Goal: Task Accomplishment & Management: Manage account settings

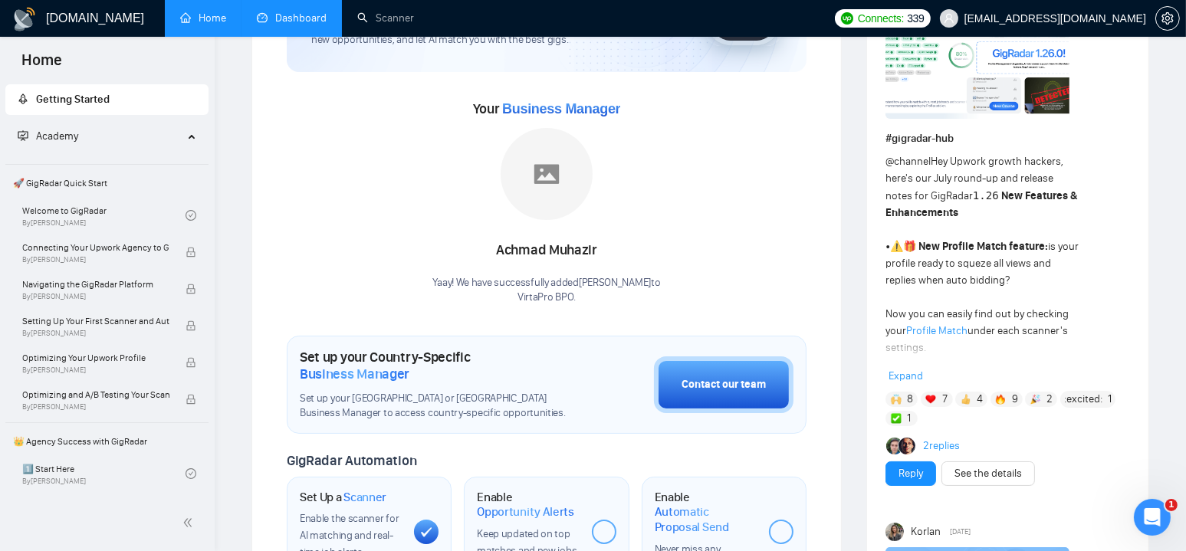
click at [296, 11] on link "Dashboard" at bounding box center [292, 17] width 70 height 13
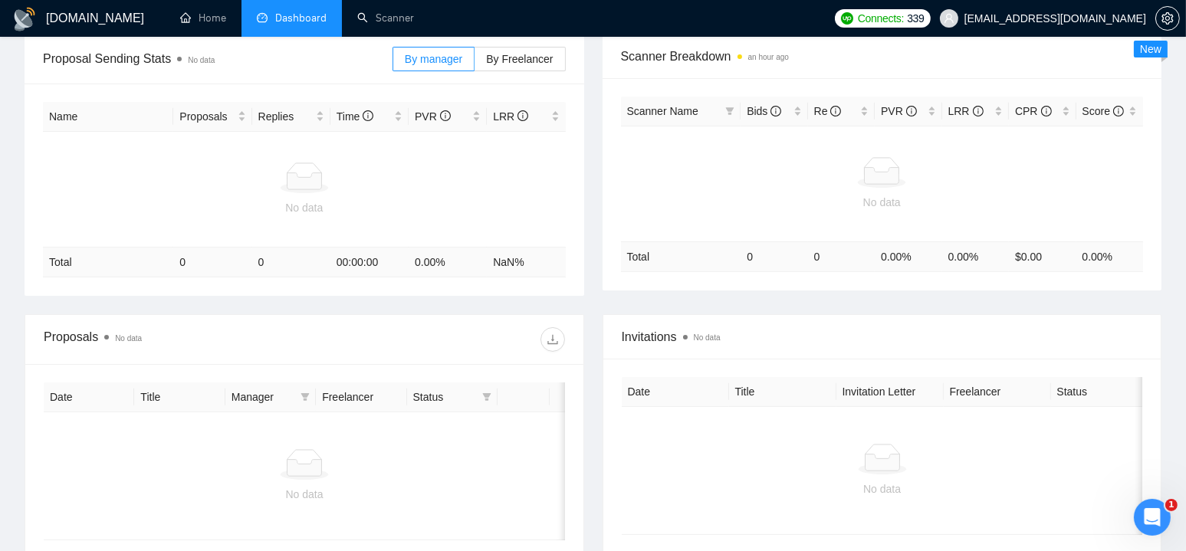
scroll to position [5, 0]
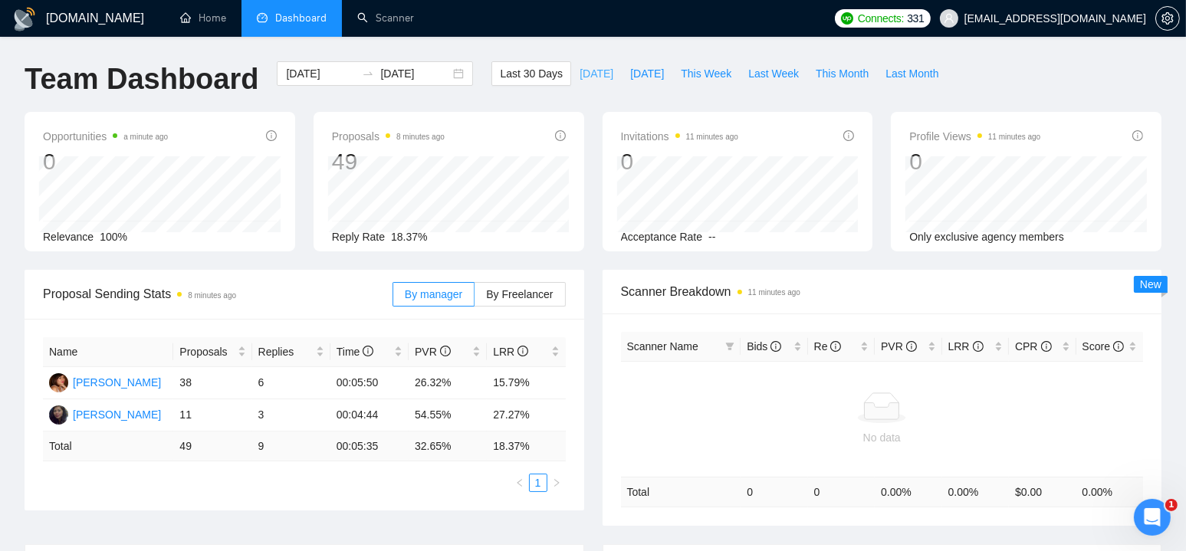
click at [579, 76] on span "[DATE]" at bounding box center [596, 73] width 34 height 17
click at [630, 71] on span "[DATE]" at bounding box center [647, 73] width 34 height 17
type input "[DATE]"
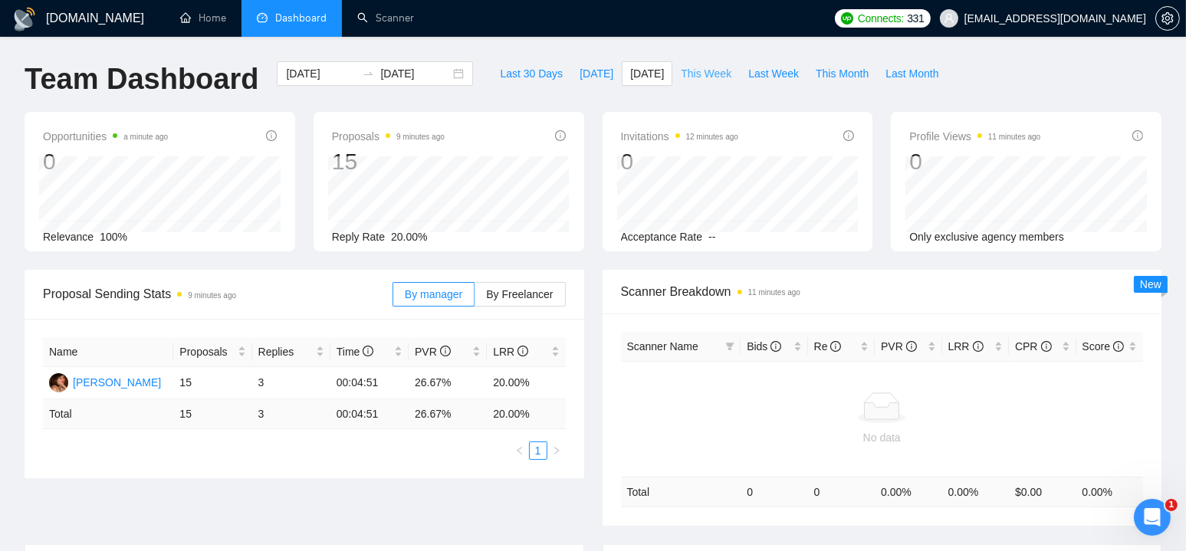
click at [688, 78] on span "This Week" at bounding box center [706, 73] width 51 height 17
type input "[DATE]"
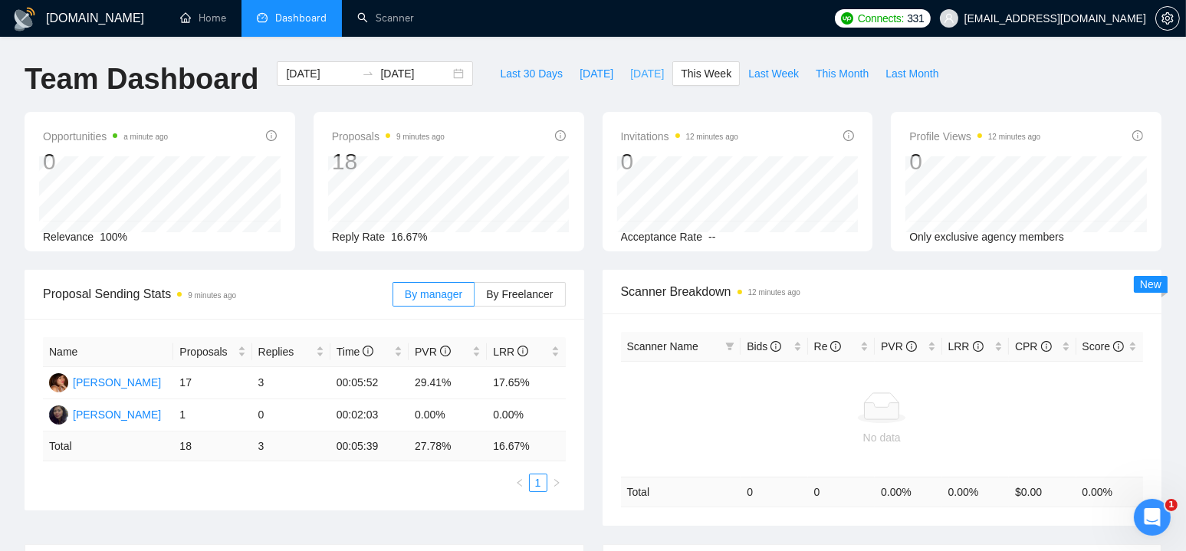
click at [632, 74] on span "[DATE]" at bounding box center [647, 73] width 34 height 17
type input "[DATE]"
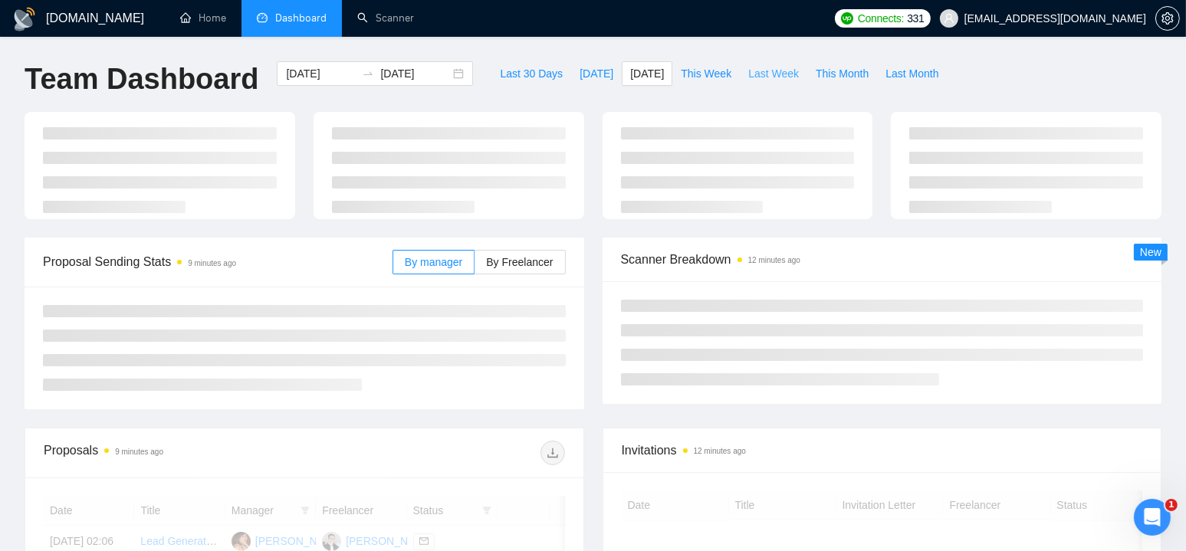
click at [766, 76] on span "Last Week" at bounding box center [773, 73] width 51 height 17
type input "[DATE]"
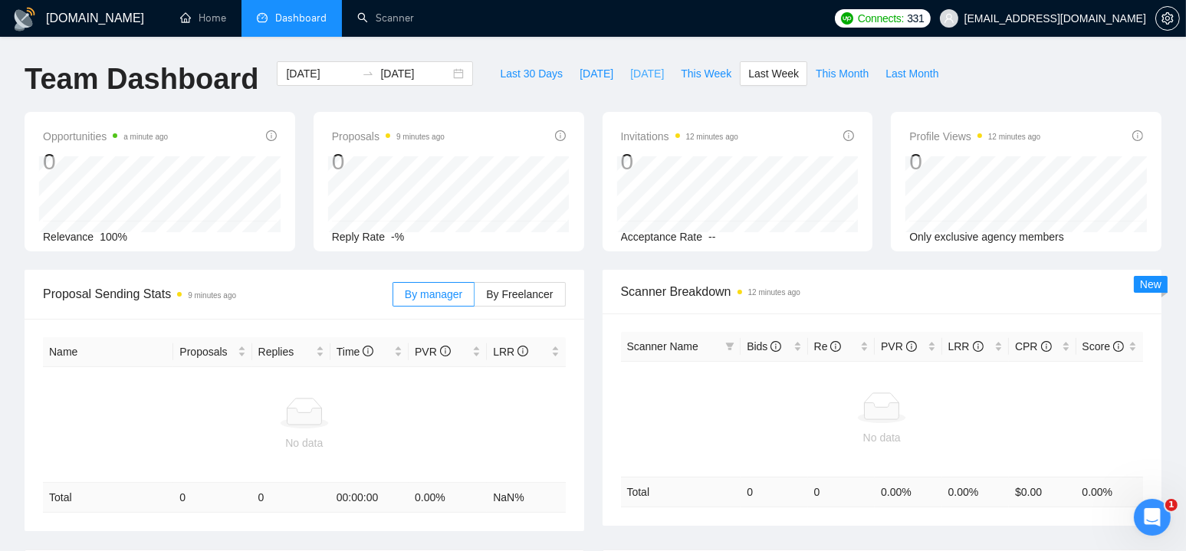
click at [635, 71] on span "[DATE]" at bounding box center [647, 73] width 34 height 17
type input "[DATE]"
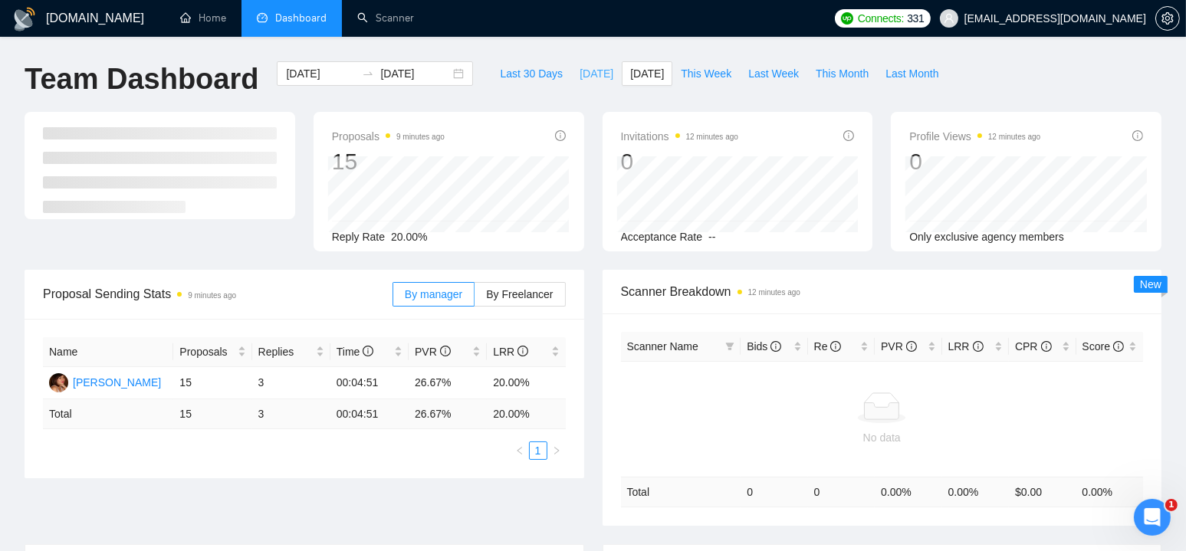
click at [579, 71] on span "[DATE]" at bounding box center [596, 73] width 34 height 17
type input "[DATE]"
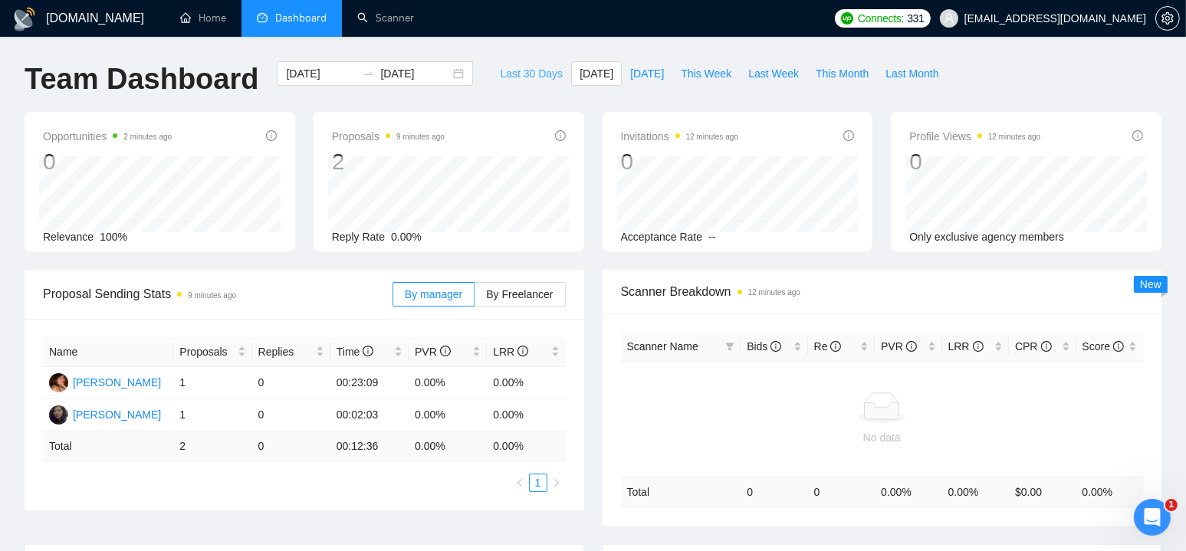
click at [519, 70] on span "Last 30 Days" at bounding box center [531, 73] width 63 height 17
click at [579, 72] on span "[DATE]" at bounding box center [596, 73] width 34 height 17
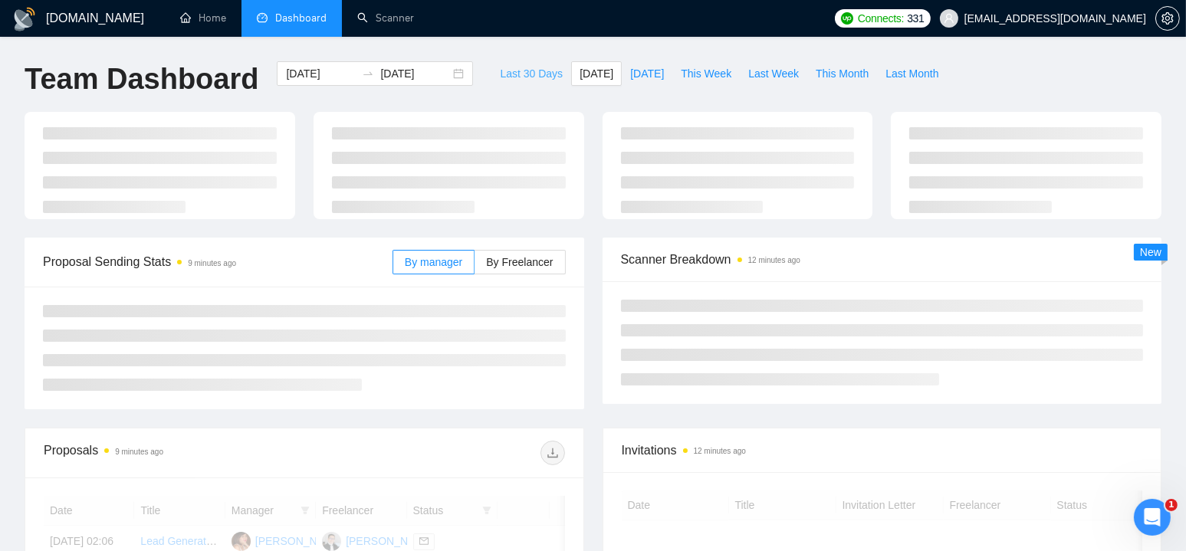
click at [518, 75] on span "Last 30 Days" at bounding box center [531, 73] width 63 height 17
type input "[DATE]"
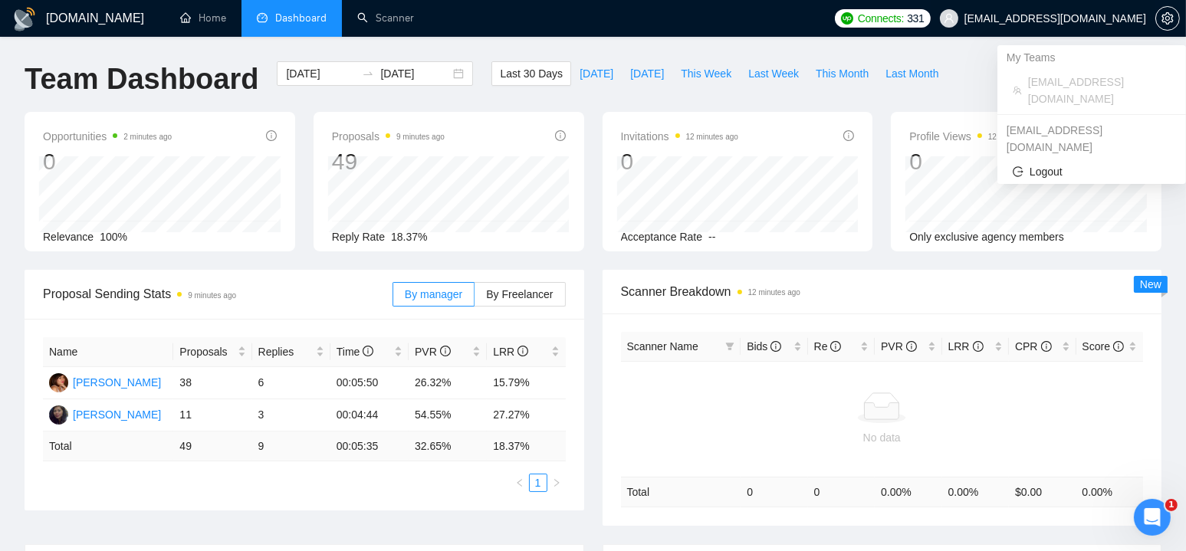
click at [1079, 18] on span "[EMAIL_ADDRESS][DOMAIN_NAME]" at bounding box center [1055, 18] width 182 height 0
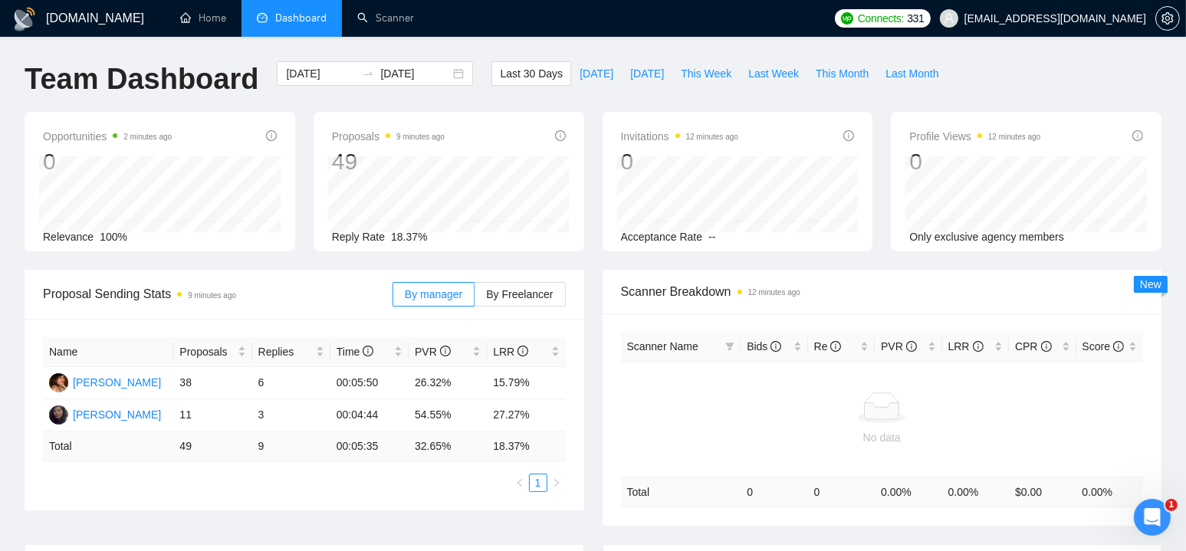
click at [1073, 18] on span "[EMAIL_ADDRESS][DOMAIN_NAME]" at bounding box center [1055, 18] width 182 height 0
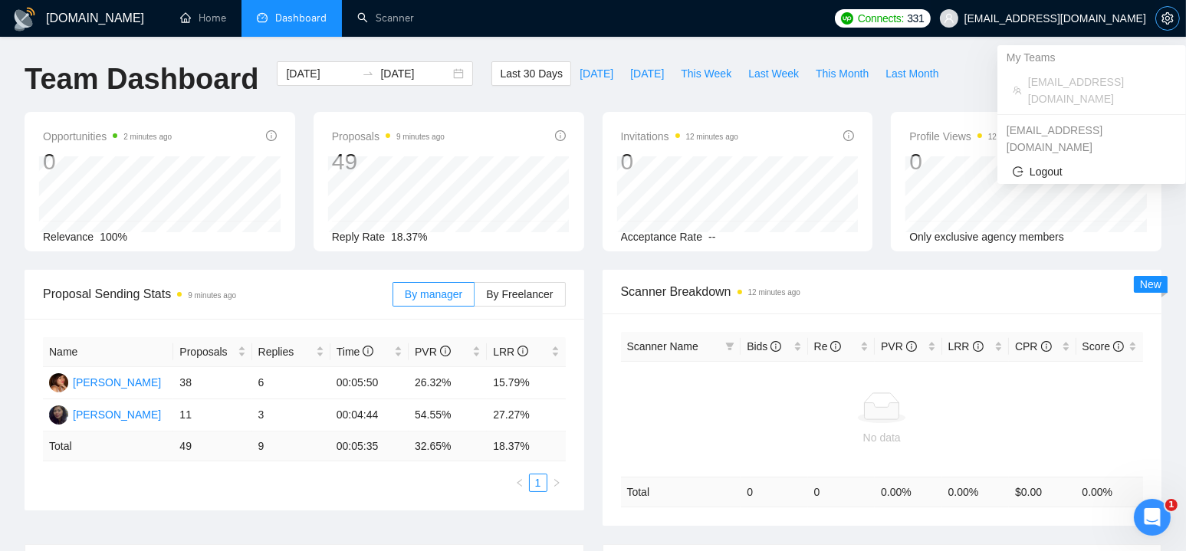
click at [1162, 18] on icon "setting" at bounding box center [1167, 18] width 12 height 12
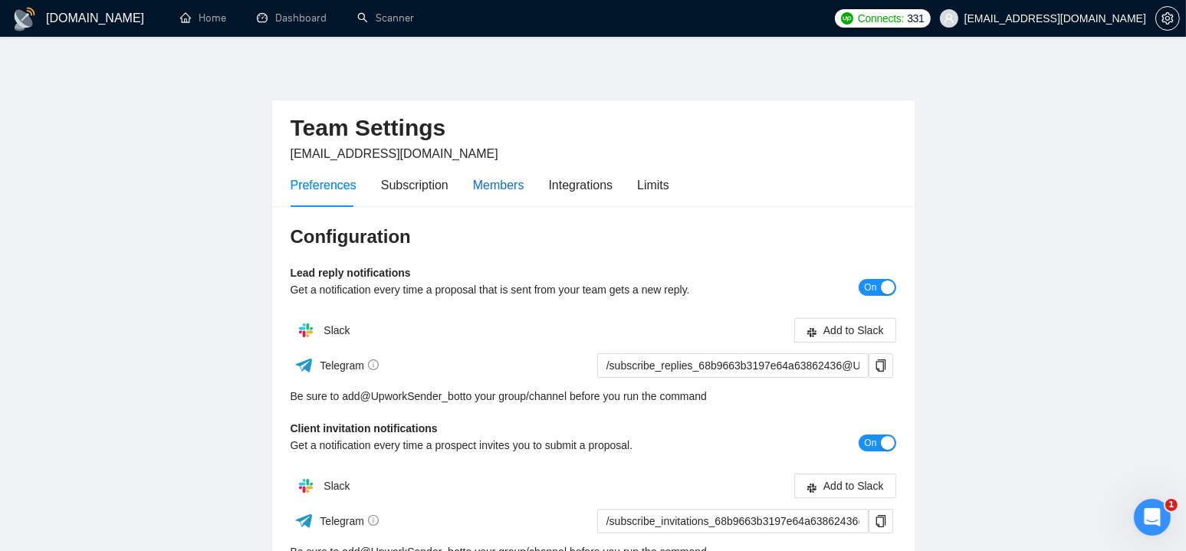
click at [506, 185] on div "Members" at bounding box center [498, 185] width 51 height 19
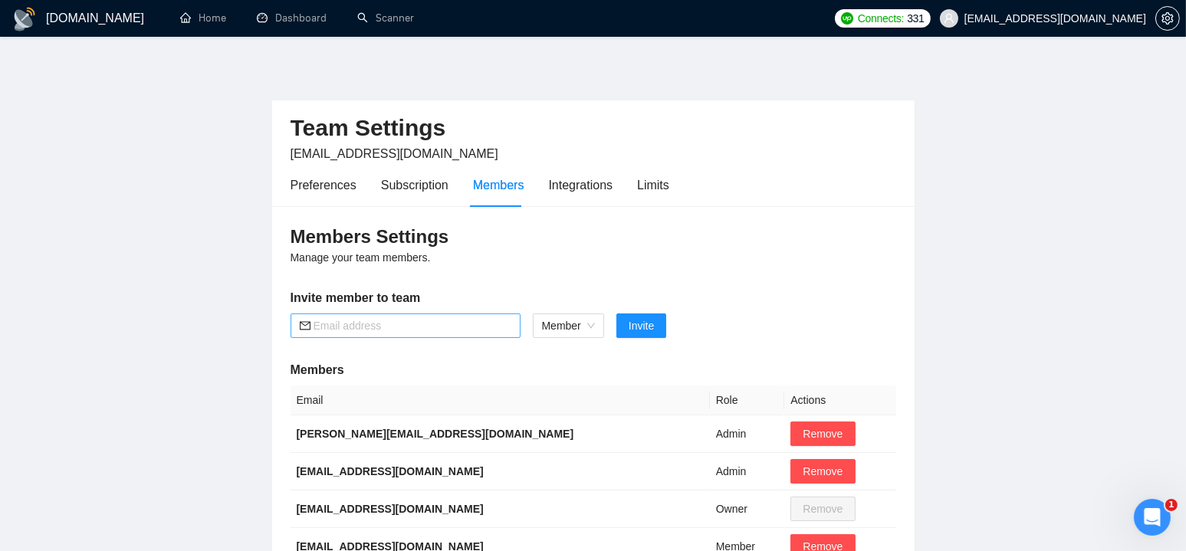
scroll to position [153, 0]
